Goal: Task Accomplishment & Management: Manage account settings

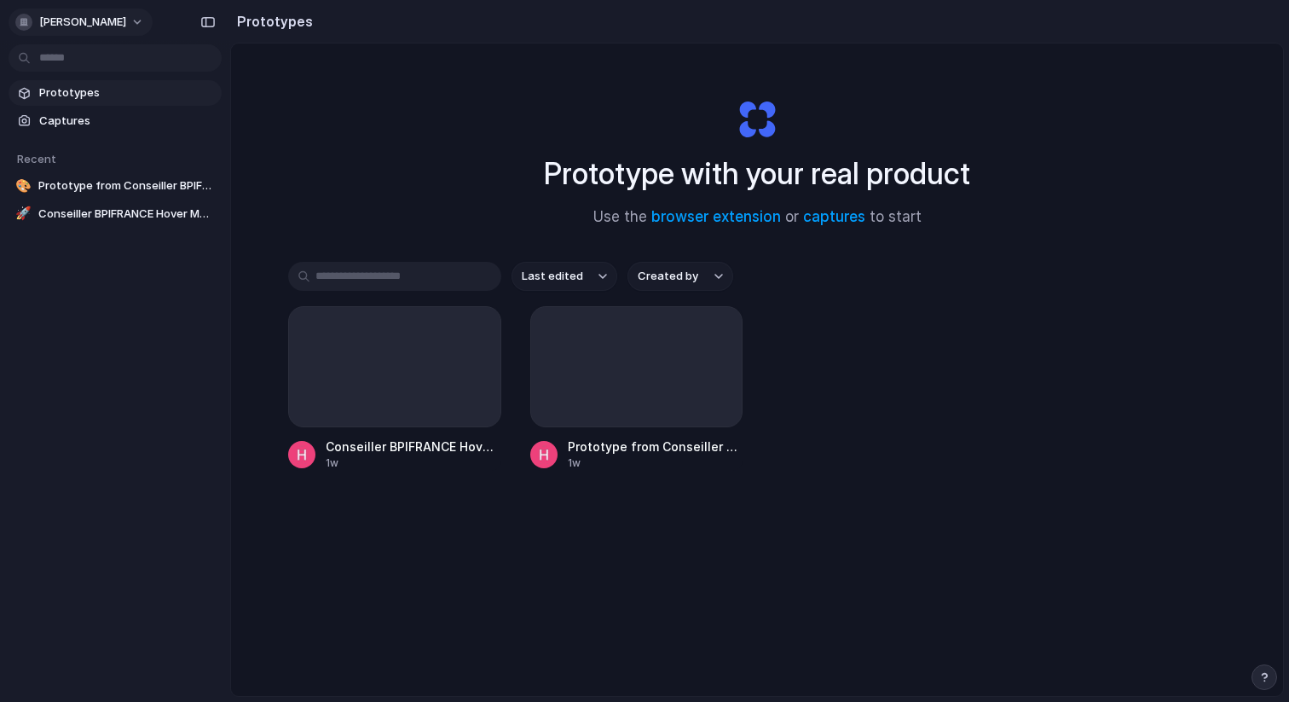
click at [121, 23] on span "[PERSON_NAME]-[PERSON_NAME]" at bounding box center [82, 22] width 87 height 17
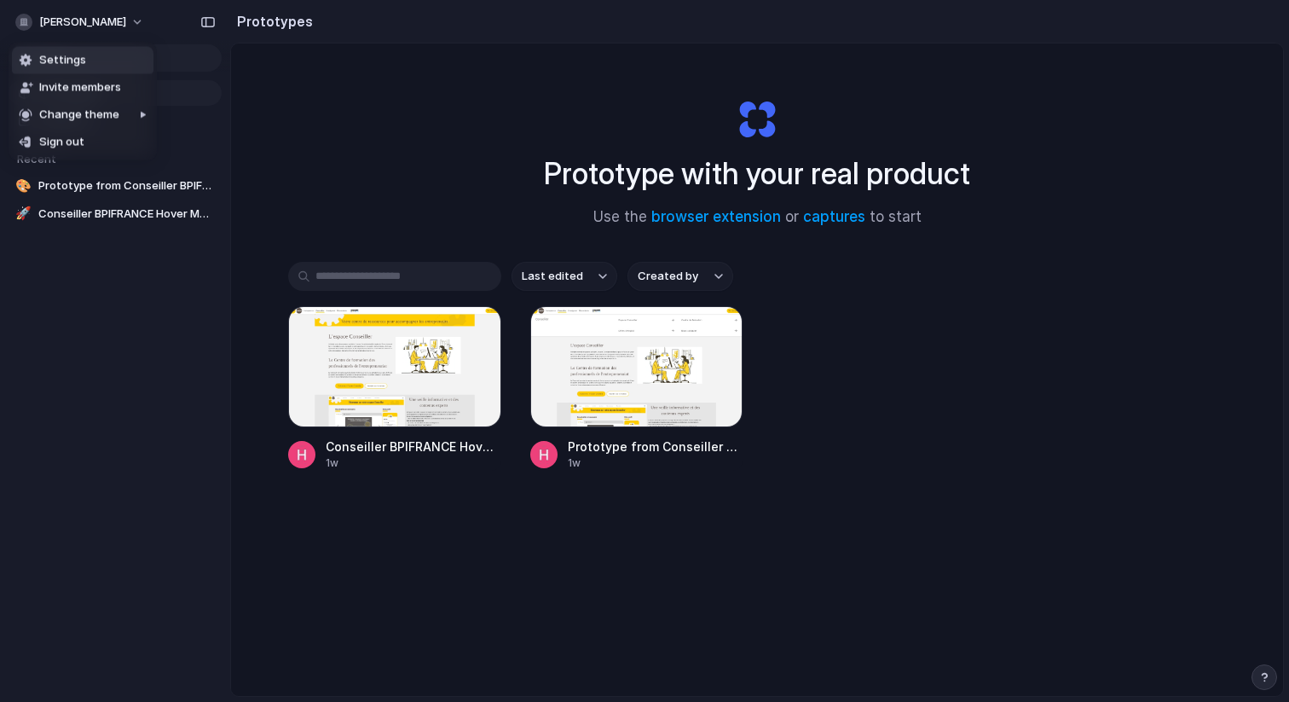
click at [68, 61] on span "Settings" at bounding box center [62, 60] width 47 height 17
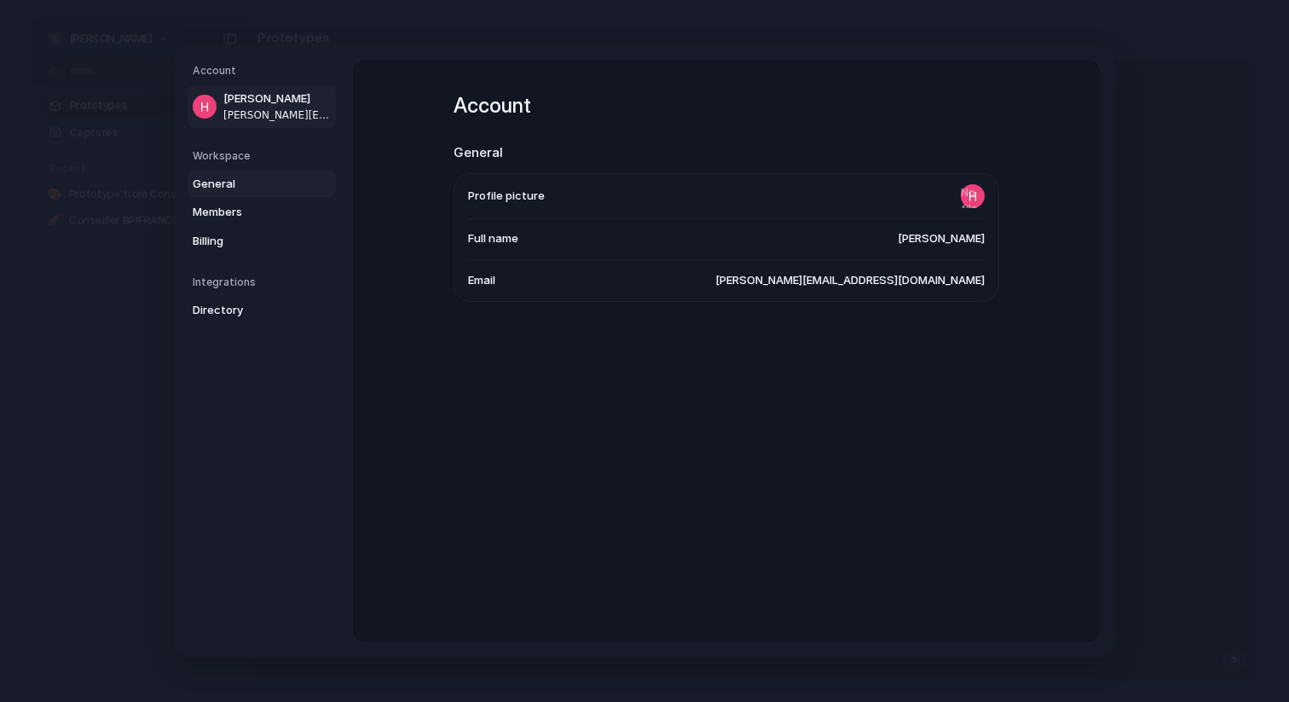
click at [224, 189] on span "General" at bounding box center [247, 184] width 109 height 17
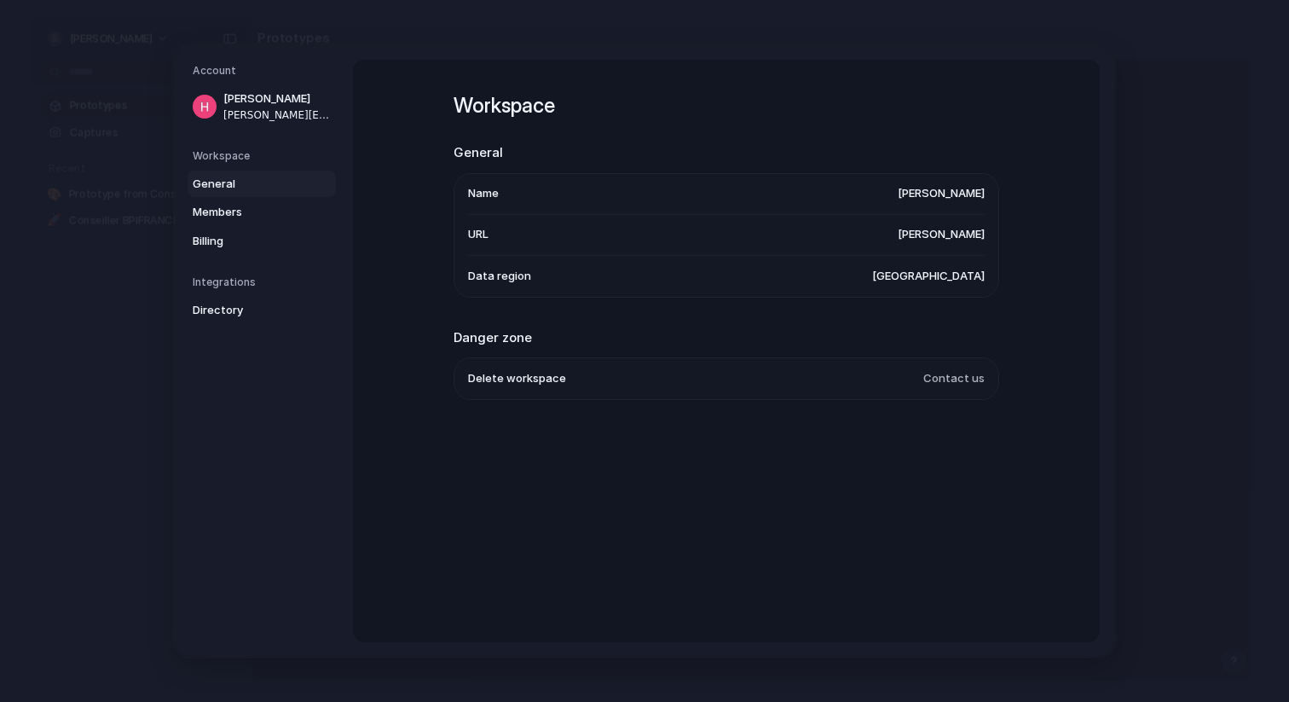
click at [224, 189] on span "General" at bounding box center [247, 184] width 109 height 17
click at [932, 276] on span "United States" at bounding box center [928, 276] width 113 height 17
click at [907, 277] on li "Data region United States" at bounding box center [726, 276] width 517 height 41
click at [952, 280] on span "United States" at bounding box center [928, 276] width 113 height 17
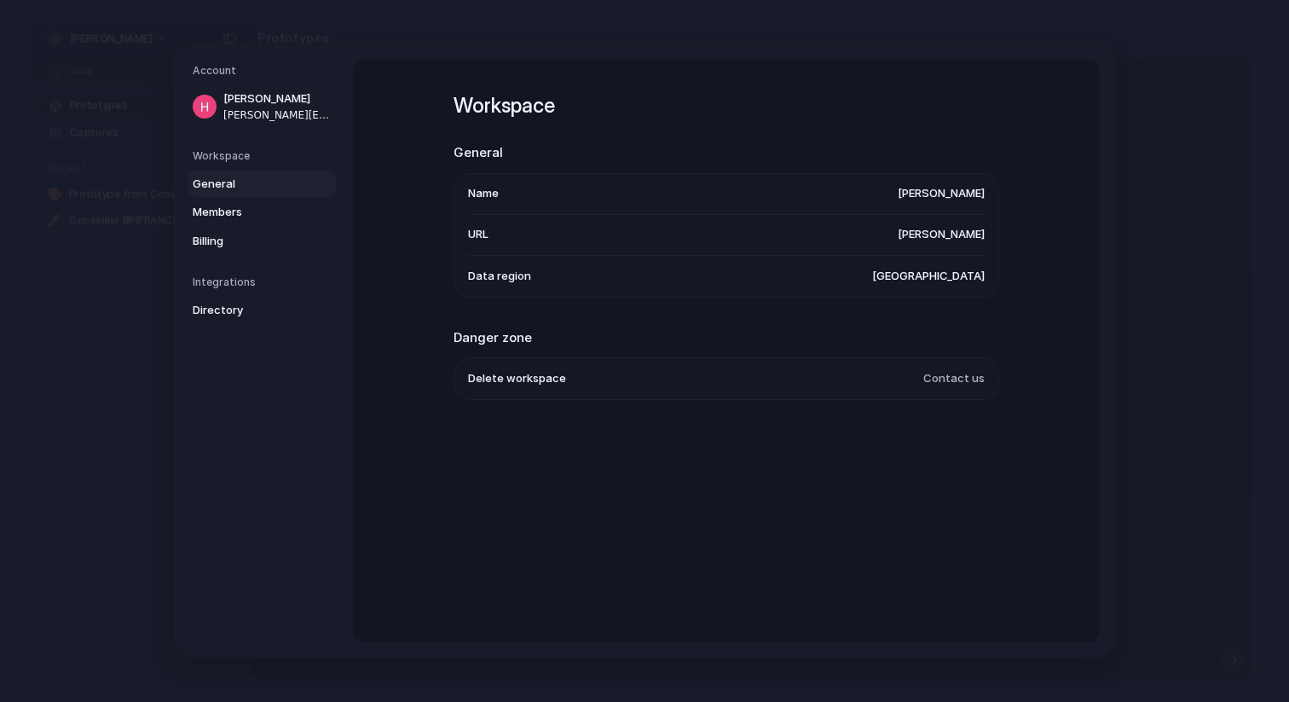
click at [952, 280] on span "United States" at bounding box center [928, 276] width 113 height 17
click at [229, 195] on link "General" at bounding box center [262, 184] width 148 height 27
click at [241, 211] on span "Members" at bounding box center [247, 212] width 109 height 17
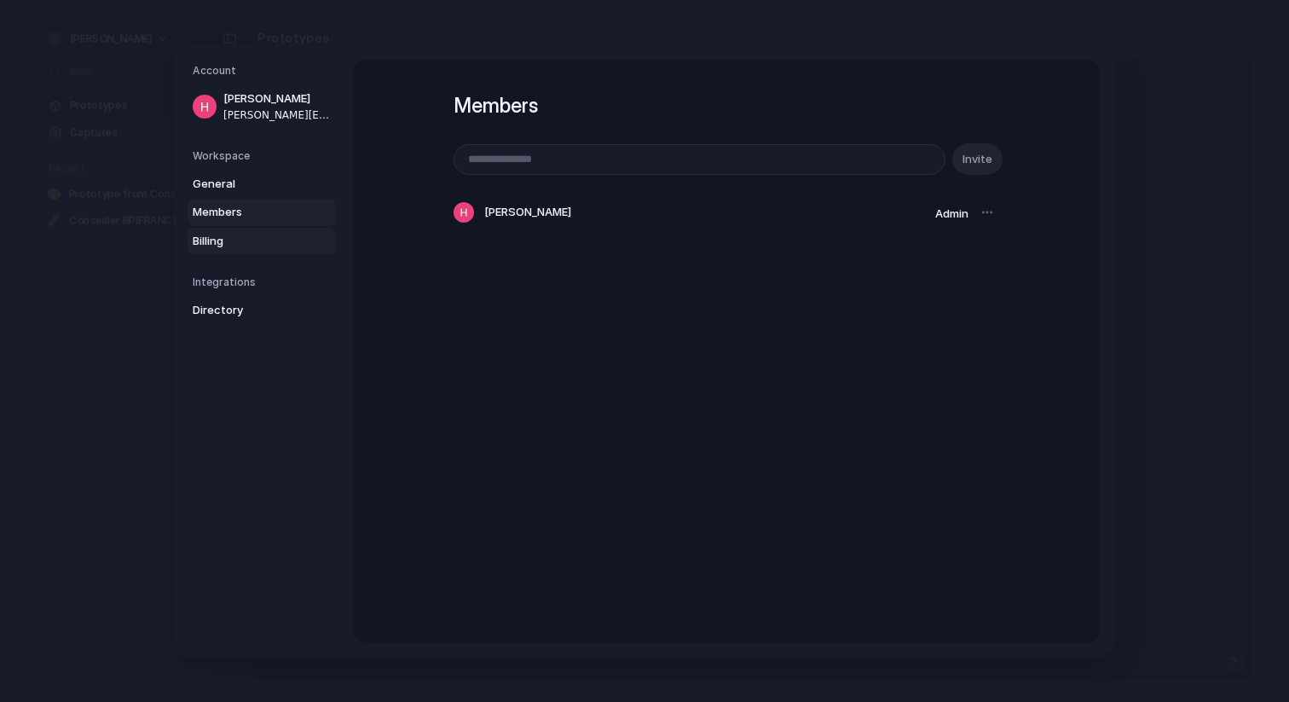
click at [234, 228] on link "Billing" at bounding box center [262, 241] width 148 height 27
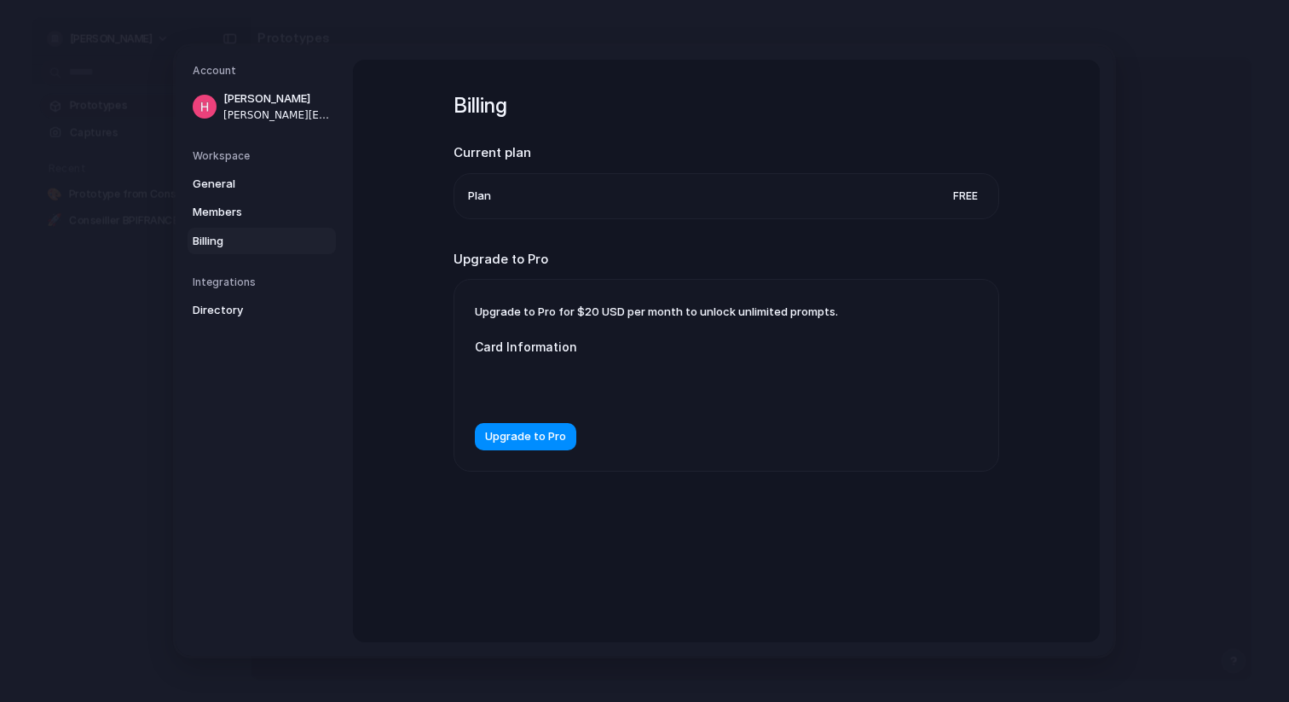
click at [245, 271] on nav "Account Hugo Huet-Leroy HLR hugo.huetleroy@gmail.com Workspace General Members …" at bounding box center [264, 351] width 177 height 610
click at [241, 286] on h5 "Integrations" at bounding box center [264, 282] width 143 height 15
click at [236, 315] on span "Directory" at bounding box center [247, 310] width 109 height 17
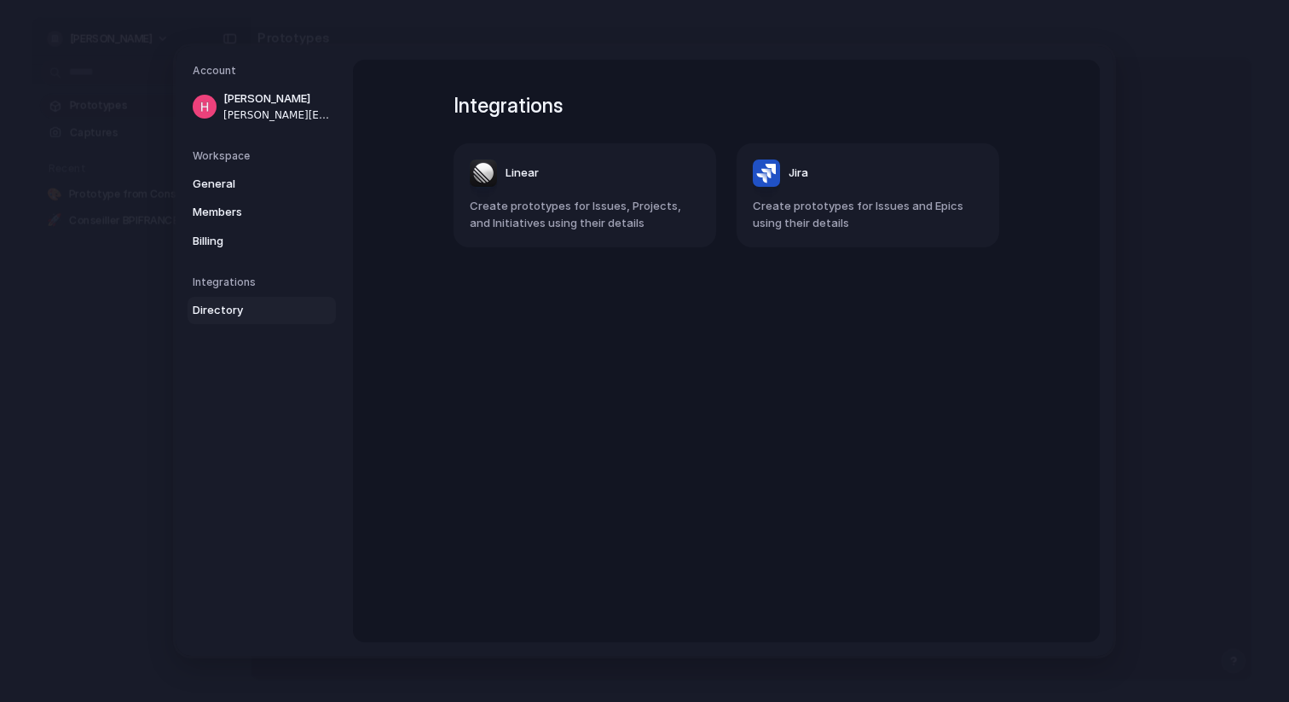
click at [233, 291] on div "Integrations Directory" at bounding box center [264, 299] width 143 height 49
click at [226, 285] on h5 "Integrations" at bounding box center [264, 282] width 143 height 15
